Goal: Check status: Check status

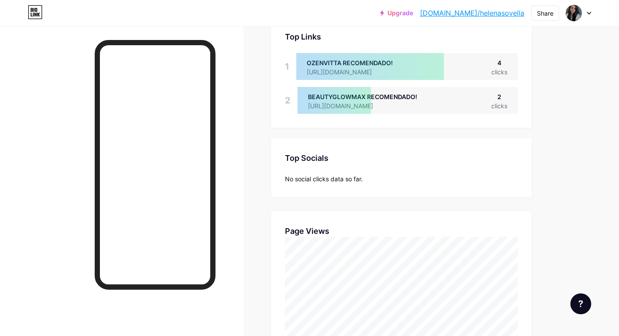
scroll to position [336, 619]
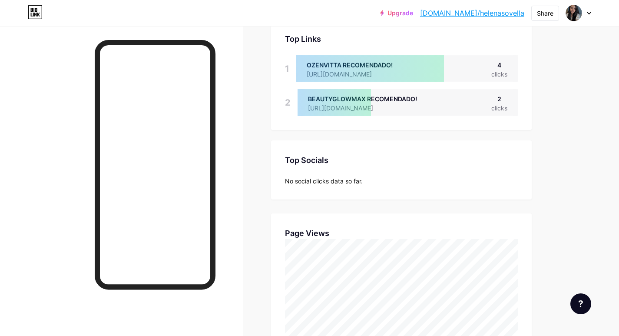
scroll to position [87, 0]
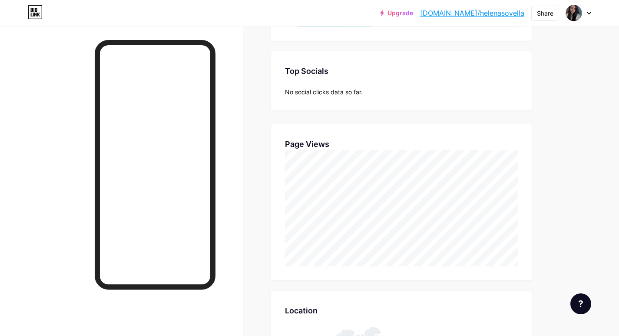
scroll to position [217, 0]
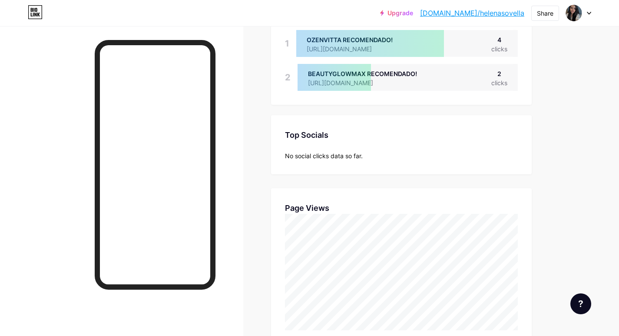
scroll to position [174, 0]
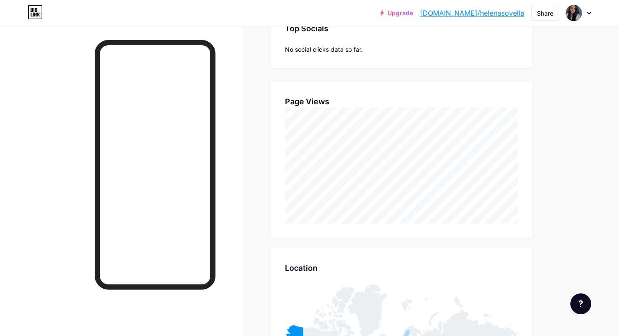
scroll to position [217, 0]
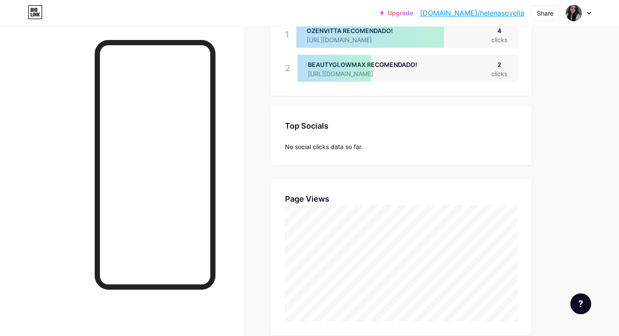
scroll to position [174, 0]
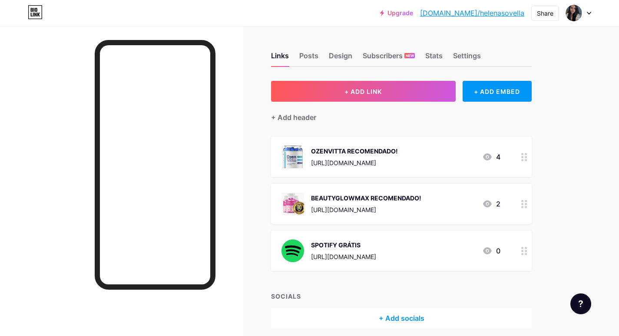
click at [447, 63] on div "Links Posts Design Subscribers NEW Stats Settings" at bounding box center [401, 52] width 261 height 30
click at [437, 61] on div "Stats" at bounding box center [433, 58] width 17 height 16
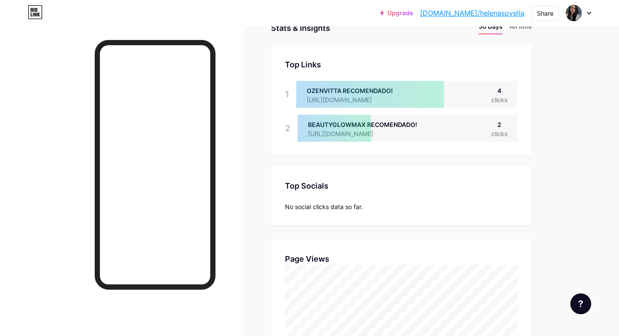
scroll to position [87, 0]
